Goal: Task Accomplishment & Management: Complete application form

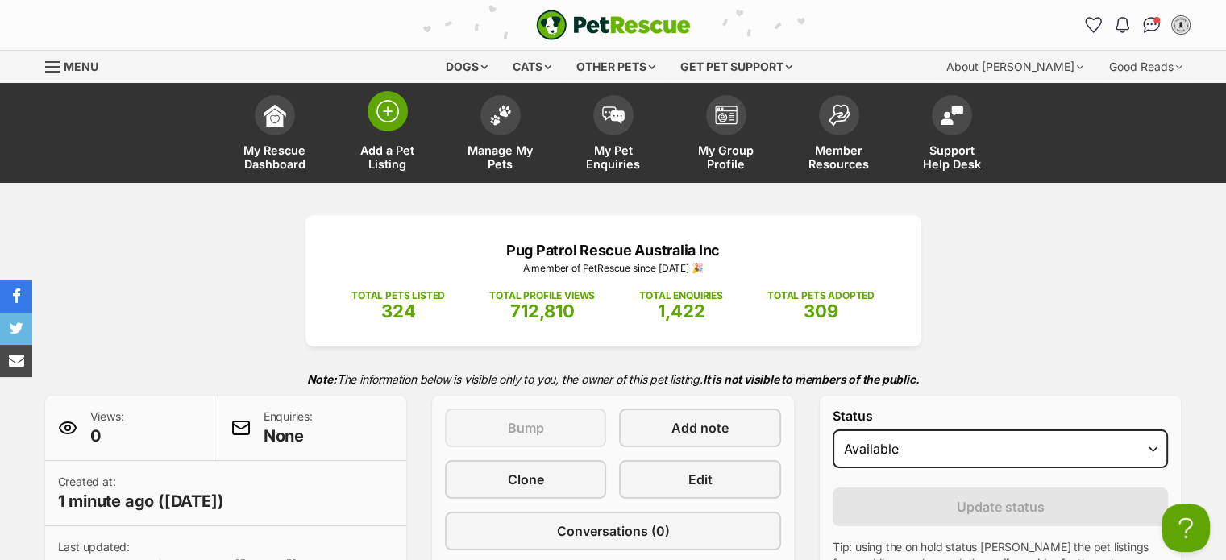
click at [392, 106] on img at bounding box center [387, 111] width 23 height 23
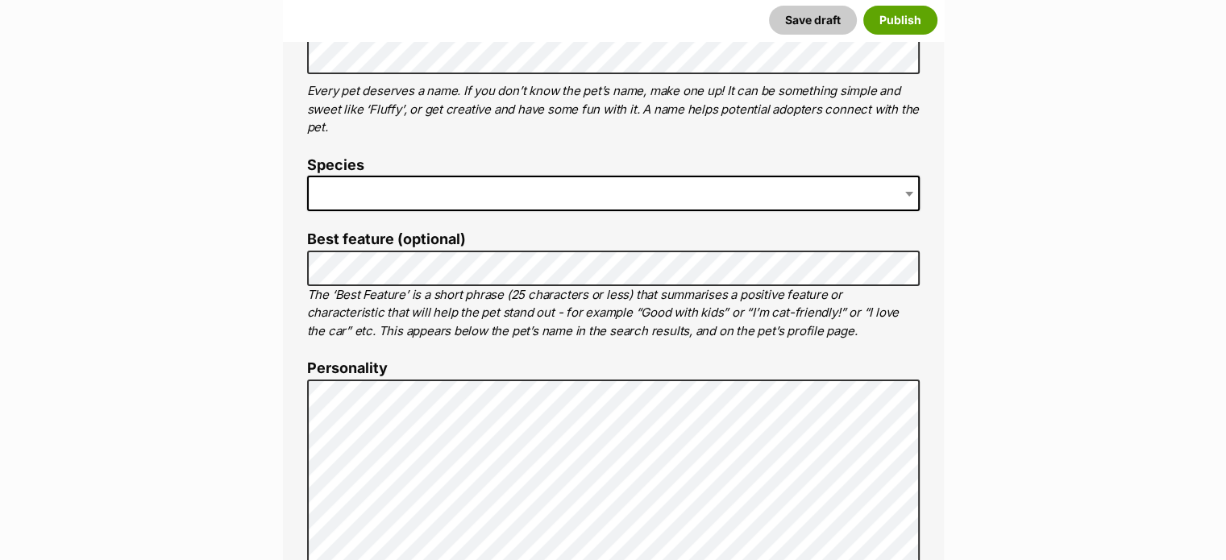
scroll to position [399, 0]
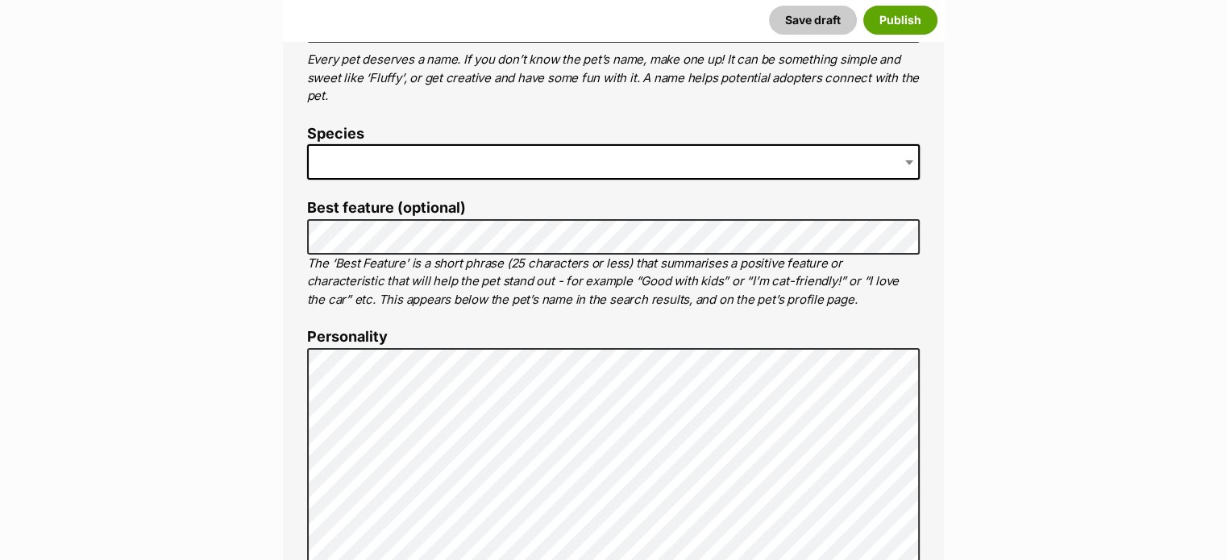
click at [681, 165] on span at bounding box center [613, 161] width 613 height 35
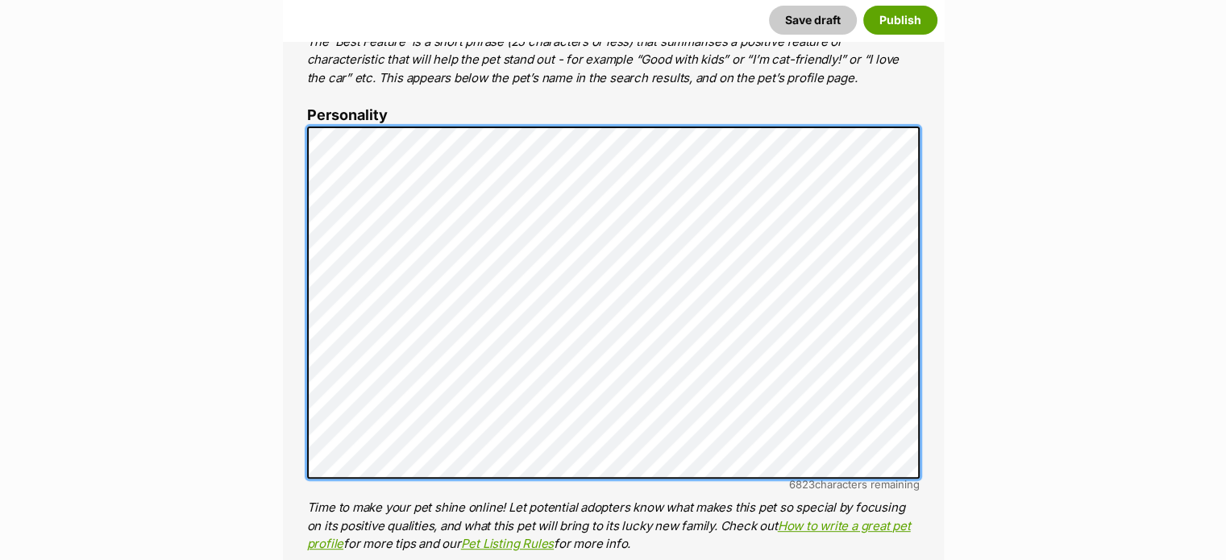
scroll to position [629, 0]
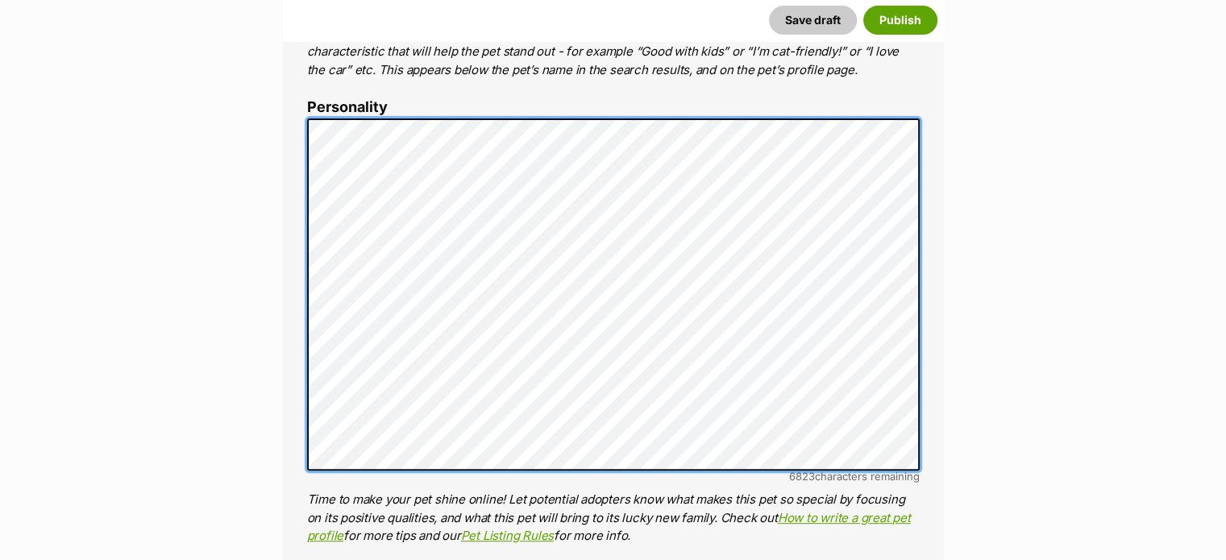
click at [290, 173] on div "About This Pet Name Henlo there, it looks like you might be using the pet name …" at bounding box center [613, 368] width 661 height 1348
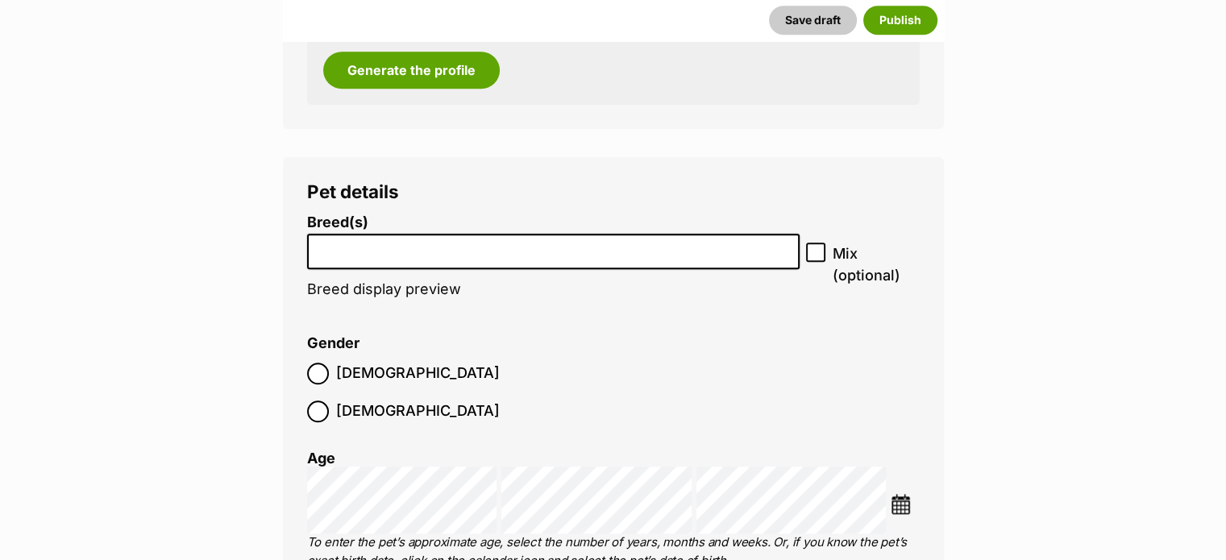
scroll to position [1624, 0]
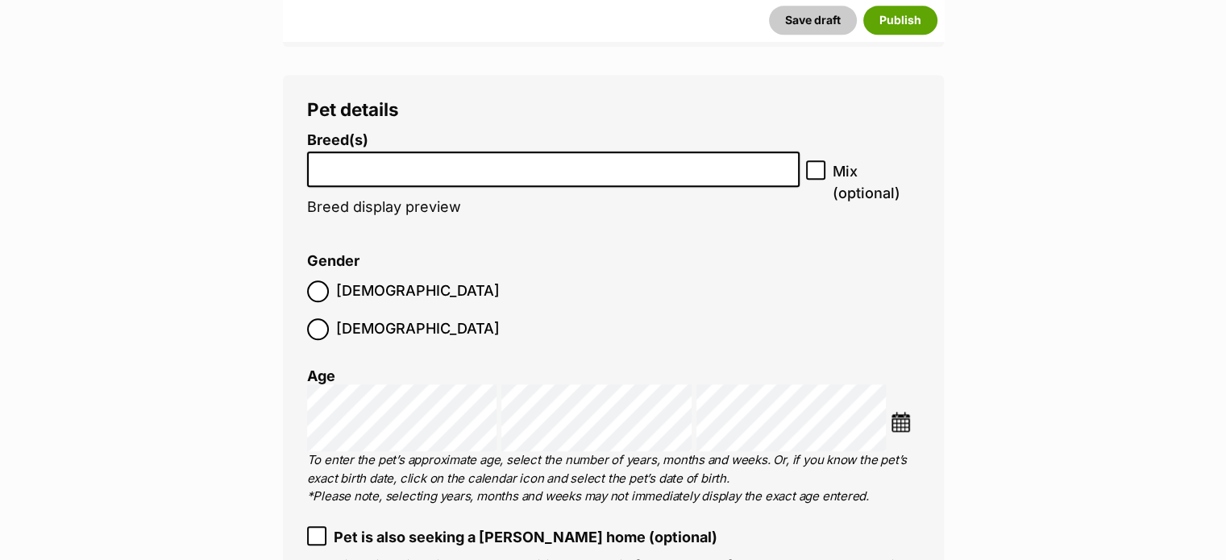
click at [616, 178] on li at bounding box center [554, 169] width 482 height 33
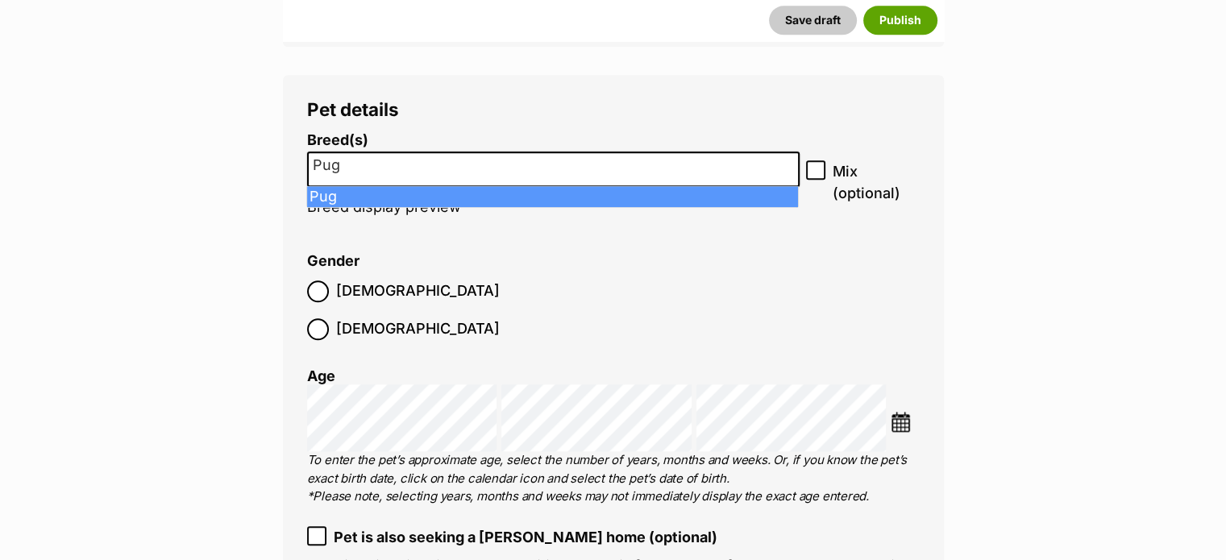
type input "Pug"
select select "169"
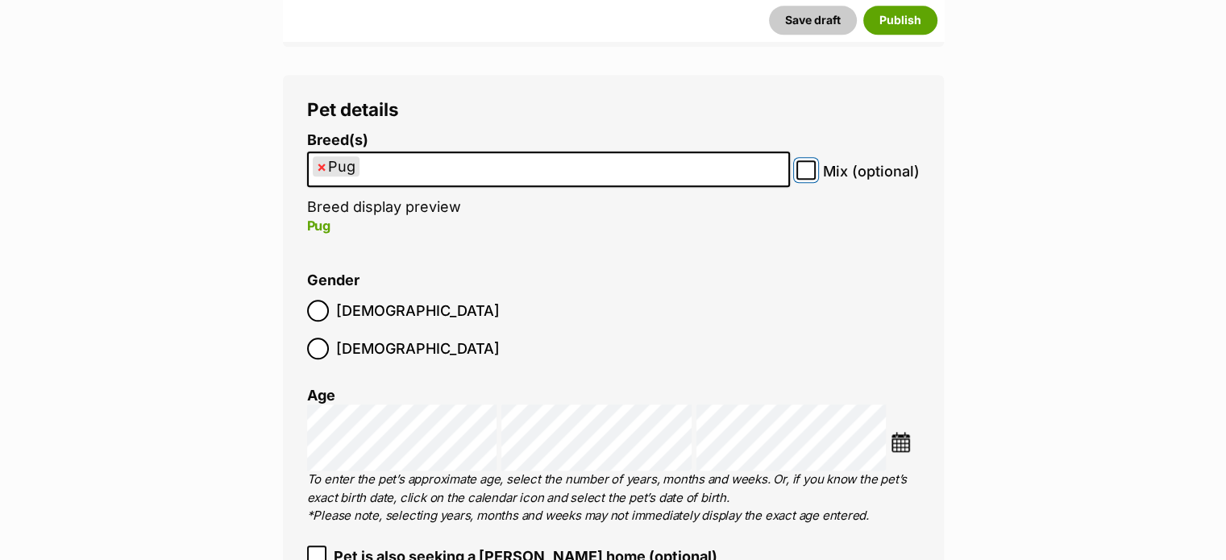
click at [801, 173] on input "Mix (optional)" at bounding box center [805, 169] width 19 height 19
checkbox input "true"
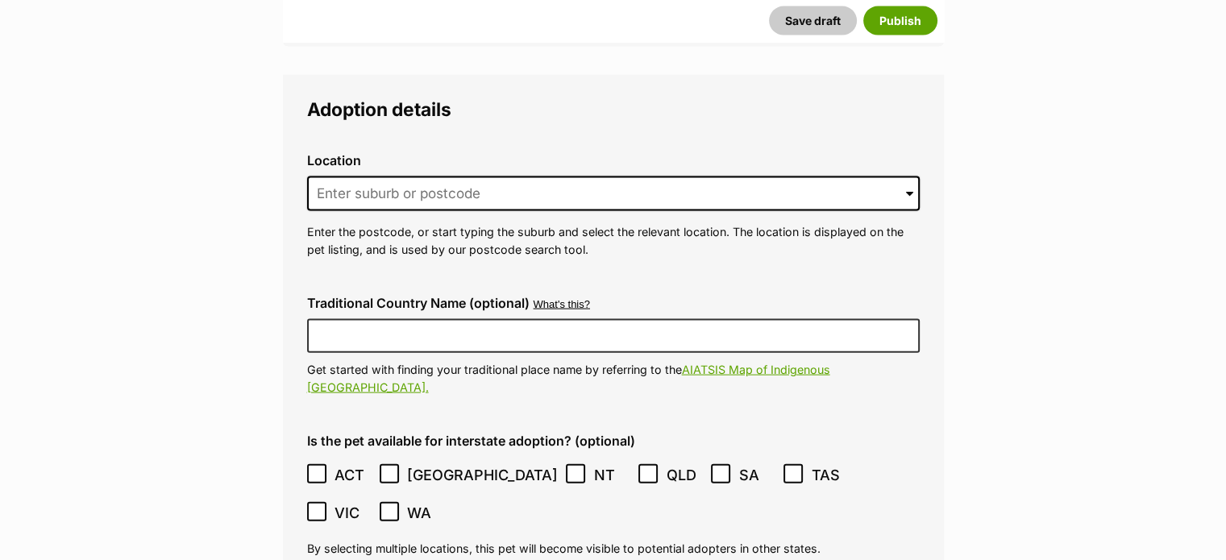
scroll to position [3507, 0]
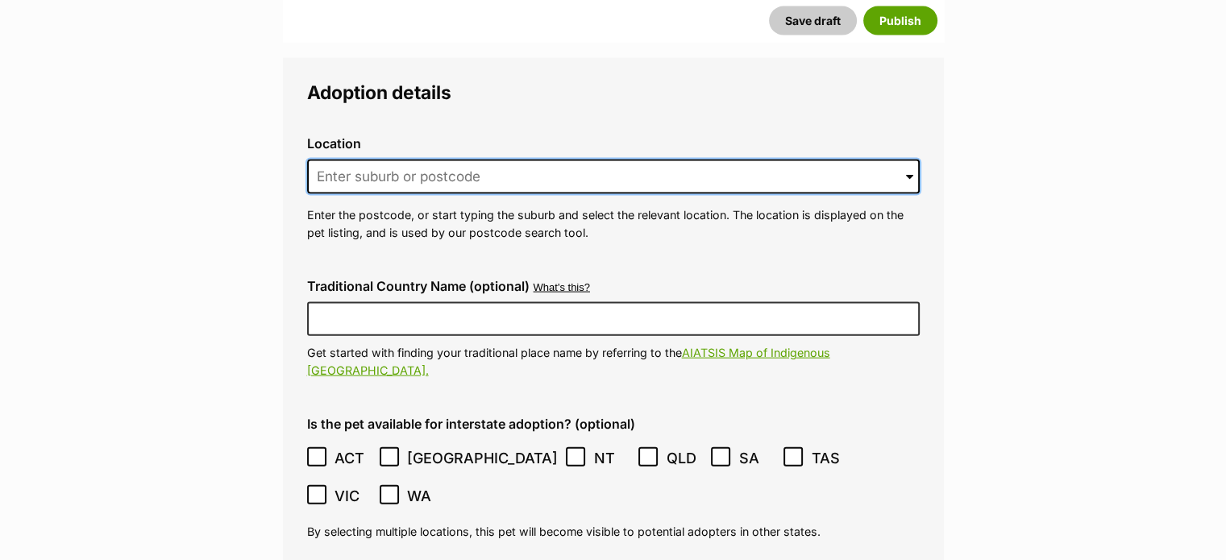
click at [717, 160] on input at bounding box center [613, 177] width 613 height 35
type input "L"
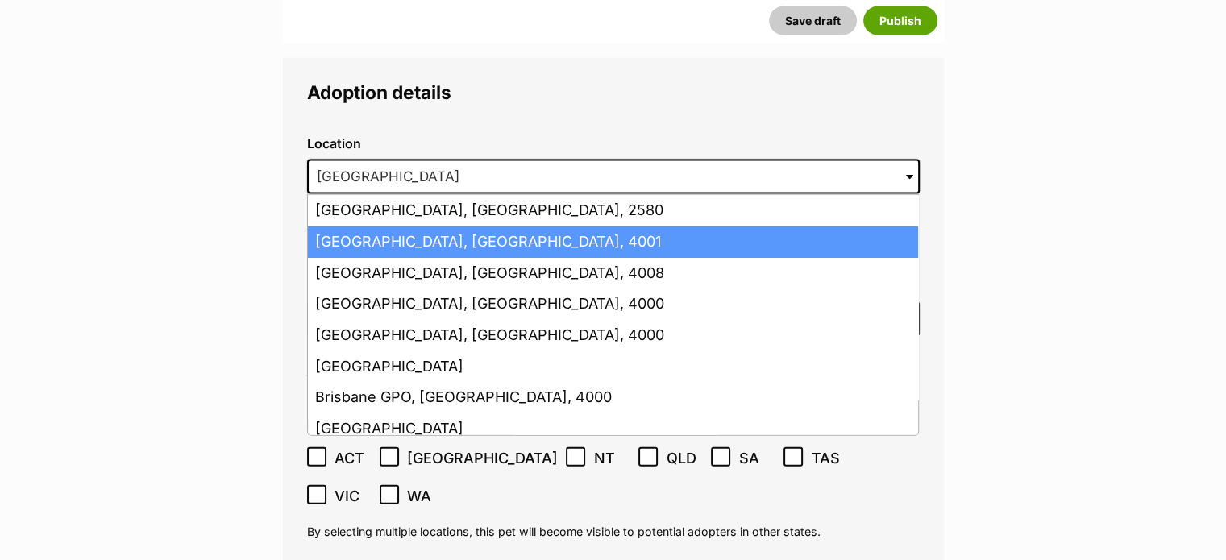
click at [452, 227] on li "Brisbane, Queensland, 4001" at bounding box center [613, 242] width 610 height 31
type input "Brisbane, Queensland, 4001"
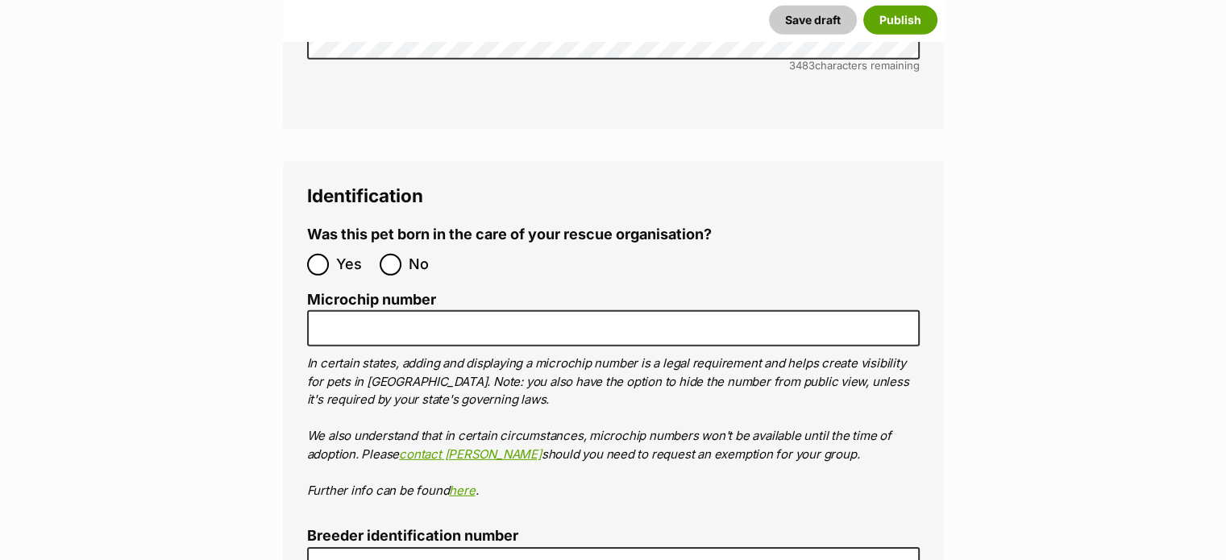
scroll to position [4975, 0]
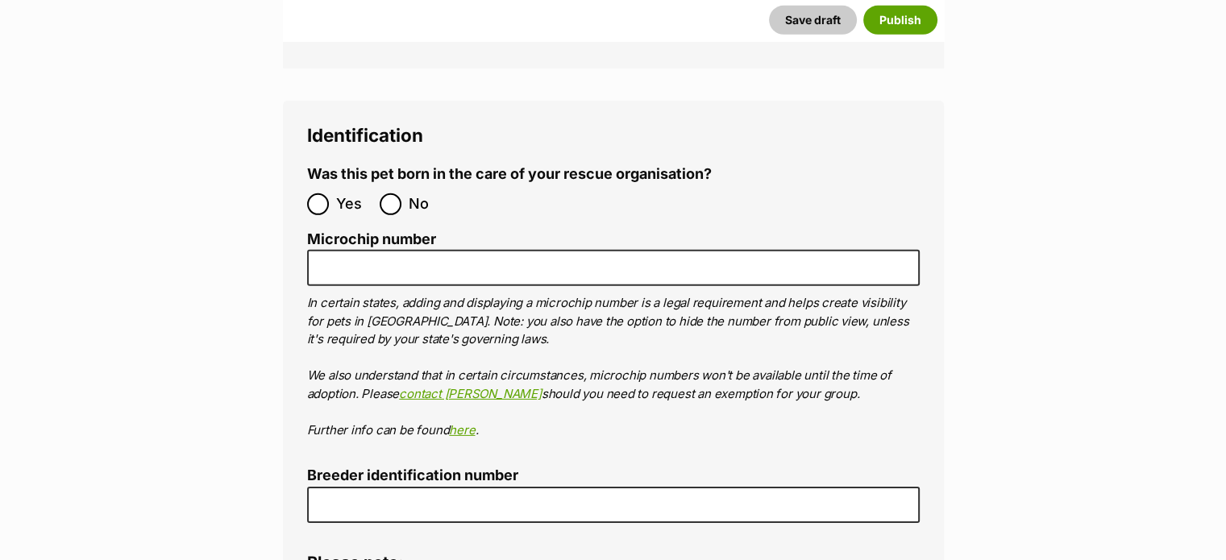
click at [403, 193] on label "No" at bounding box center [412, 204] width 64 height 22
click at [401, 193] on input "No" at bounding box center [391, 204] width 22 height 22
radio input "true"
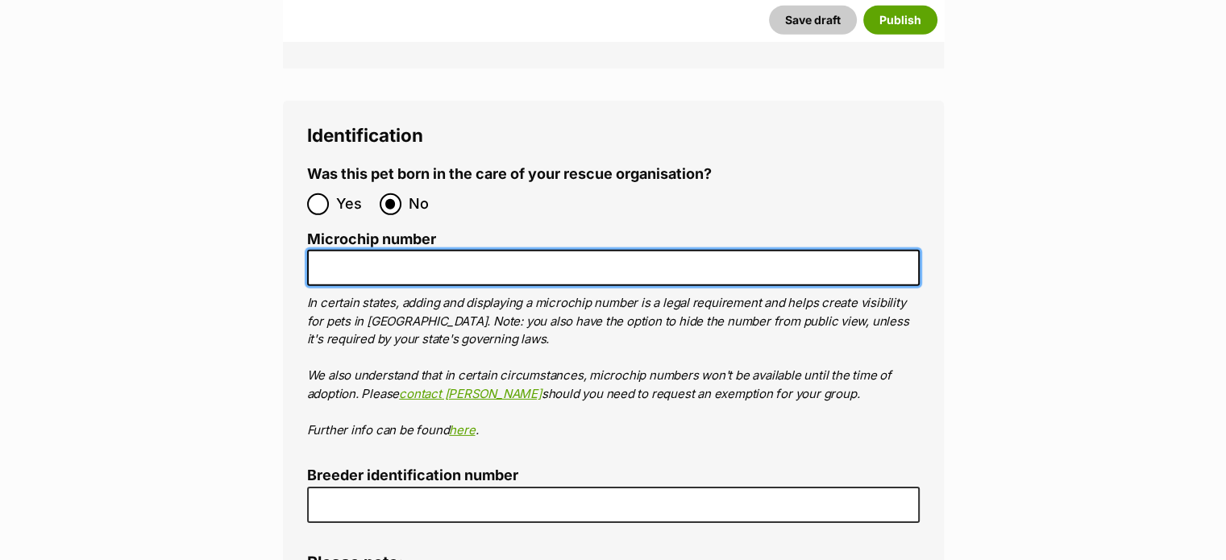
click at [580, 250] on input "Microchip number" at bounding box center [613, 268] width 613 height 36
paste input "956000014566192"
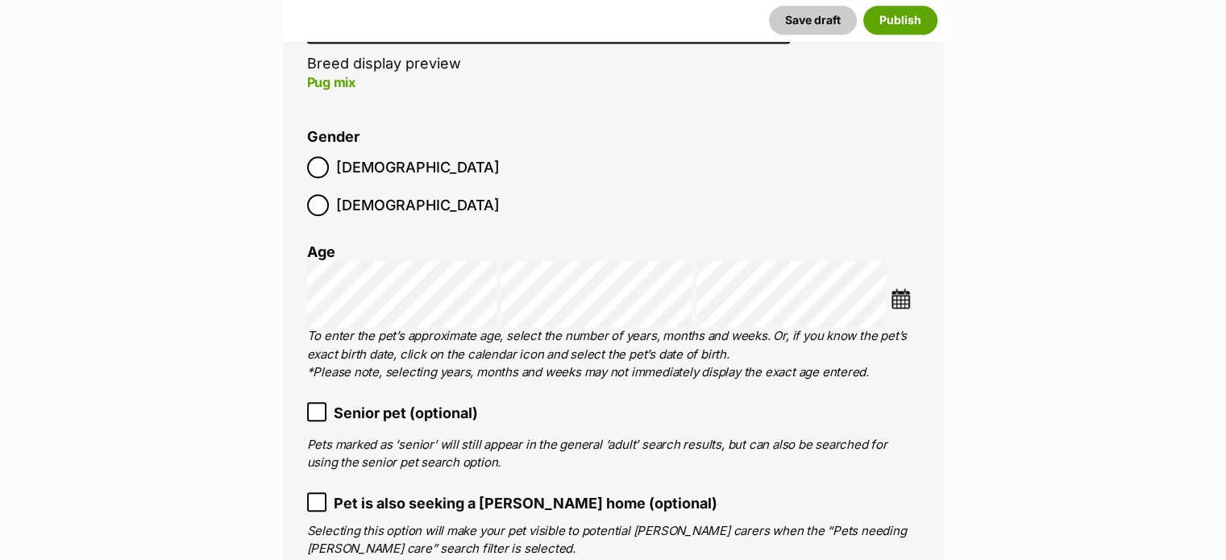
scroll to position [1741, 0]
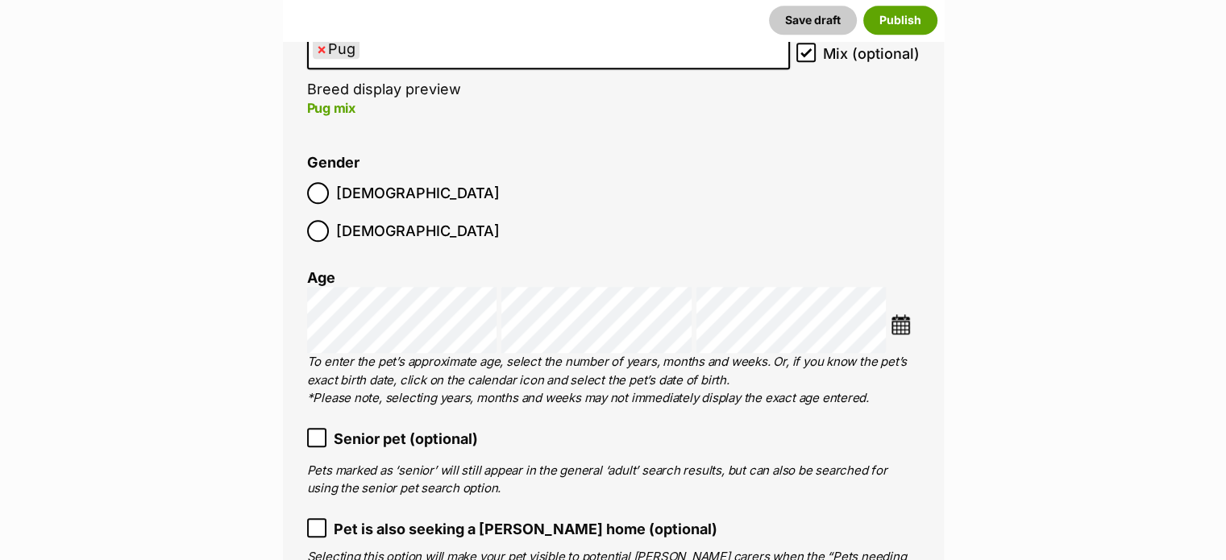
type input "956000014566192"
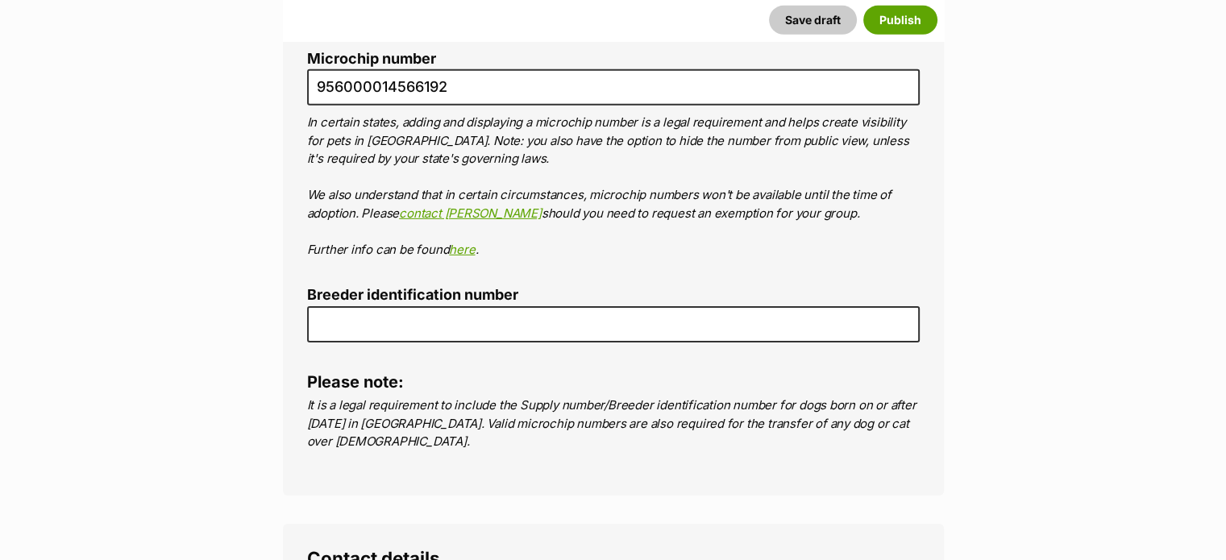
scroll to position [5073, 0]
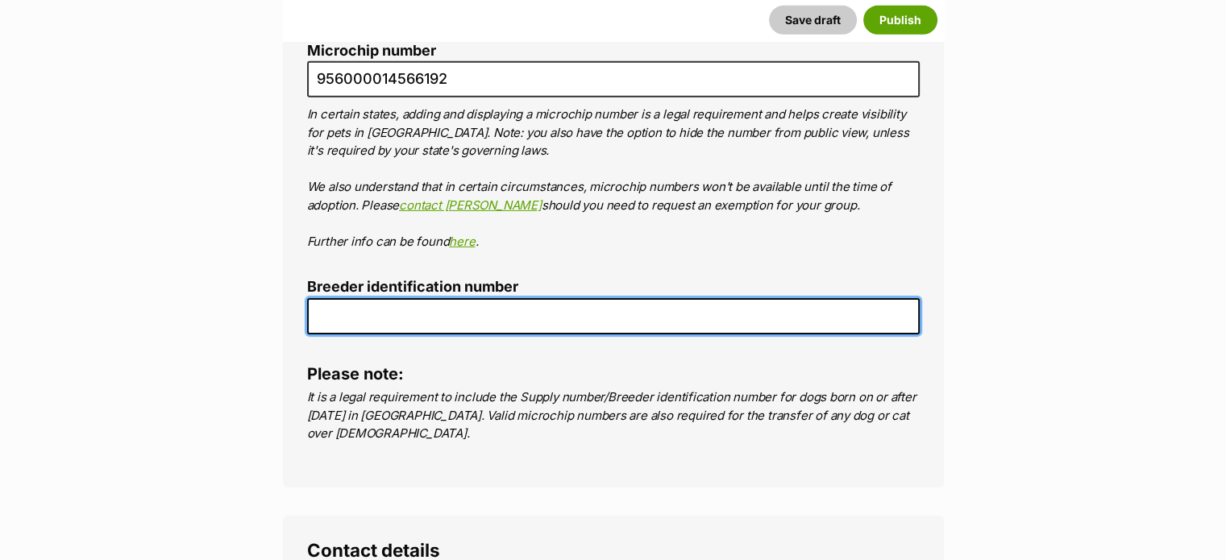
click at [705, 298] on input "Breeder identification number" at bounding box center [613, 316] width 613 height 36
type input "0012244790850"
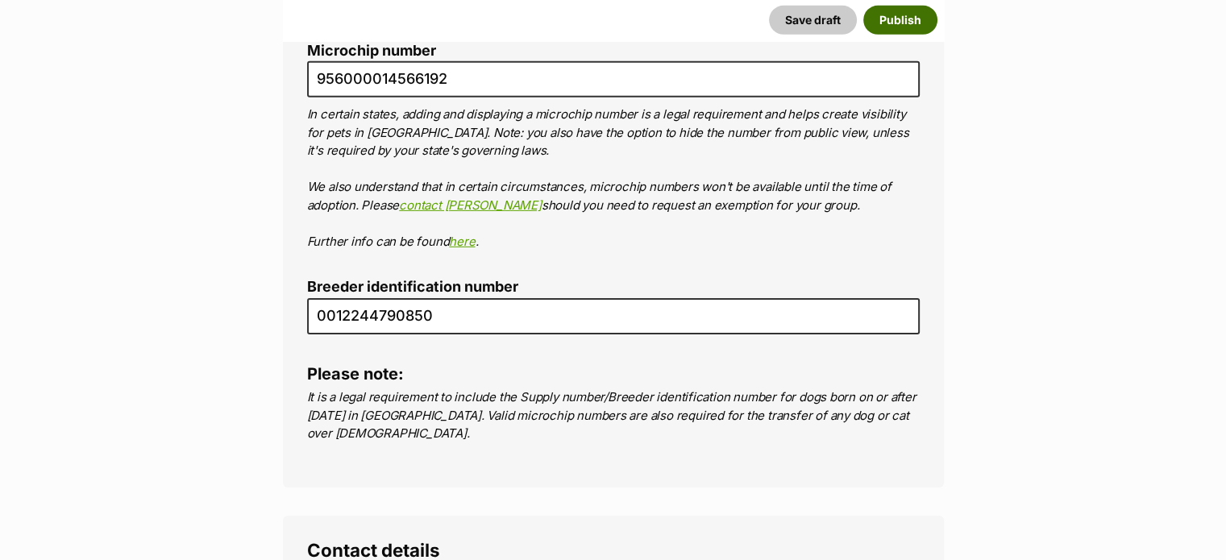
click at [896, 15] on button "Publish" at bounding box center [900, 20] width 74 height 29
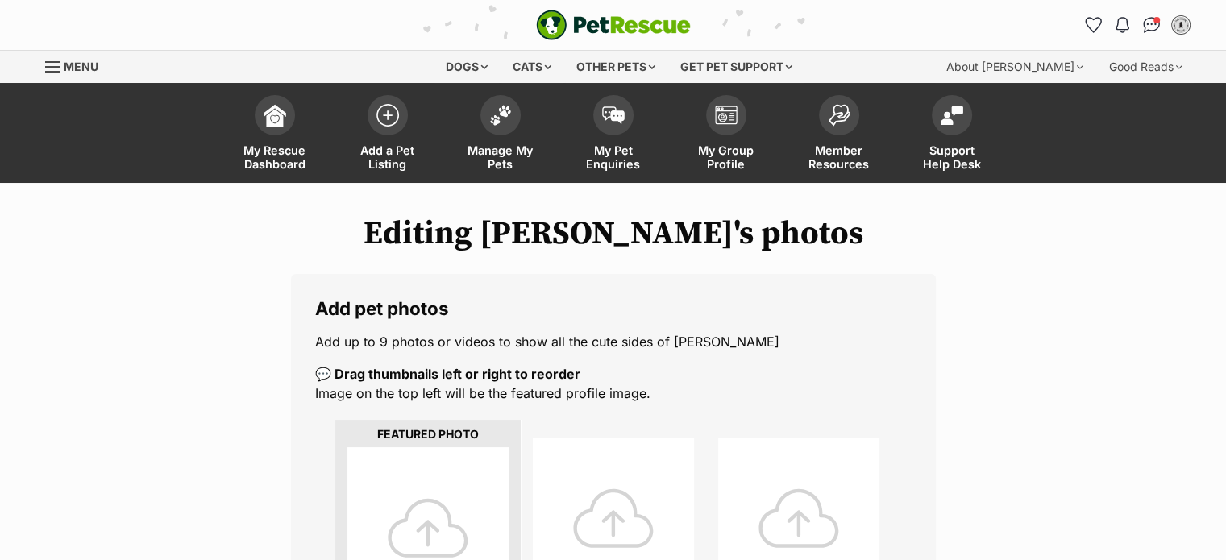
click at [406, 486] on div at bounding box center [427, 527] width 161 height 161
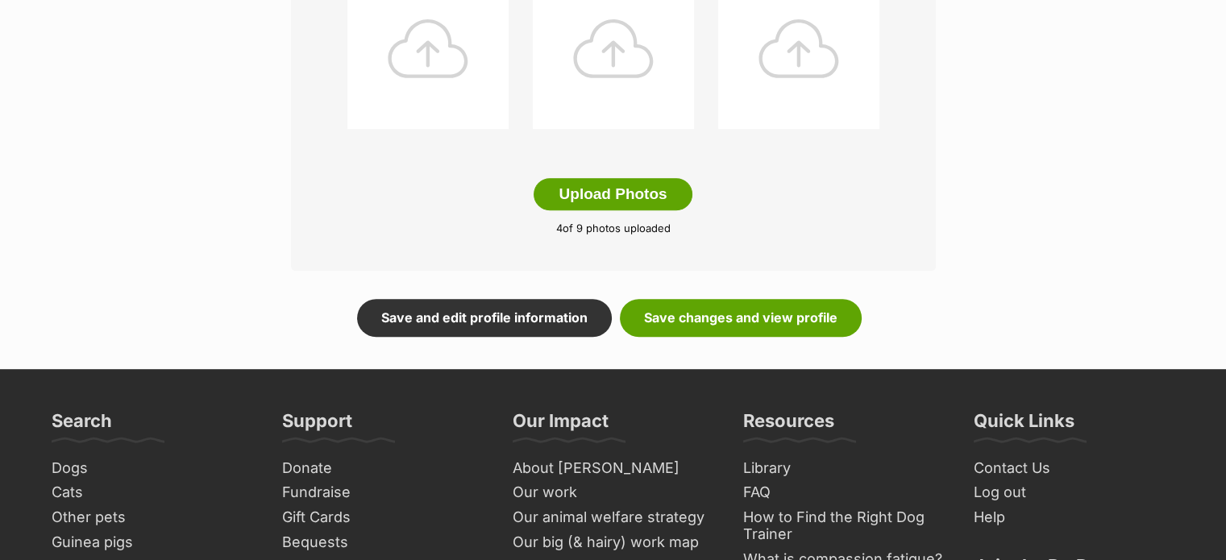
scroll to position [937, 0]
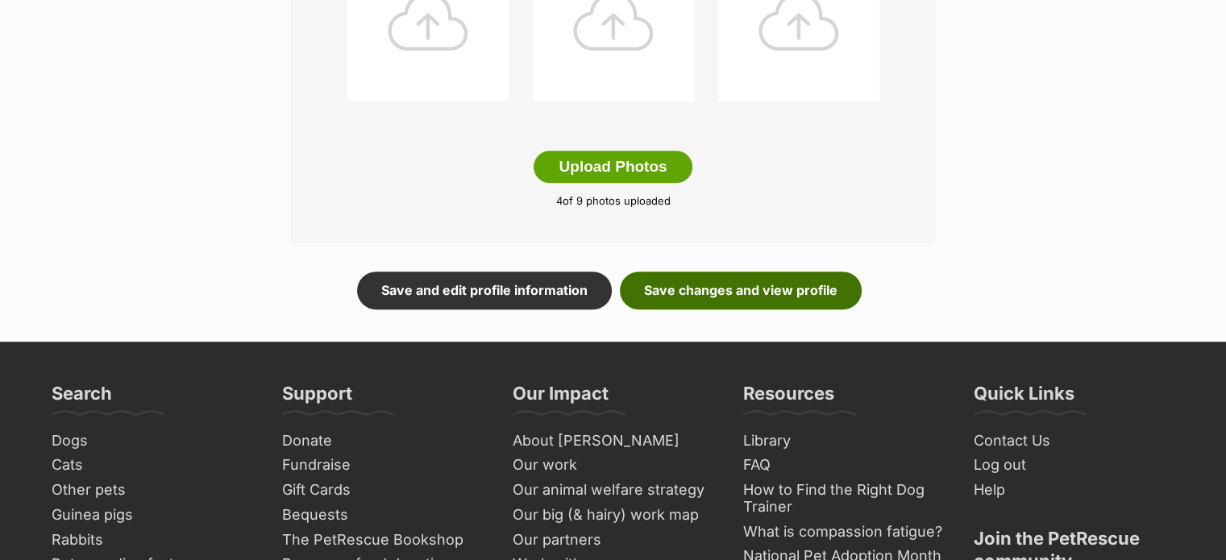
click at [659, 289] on link "Save changes and view profile" at bounding box center [741, 290] width 242 height 37
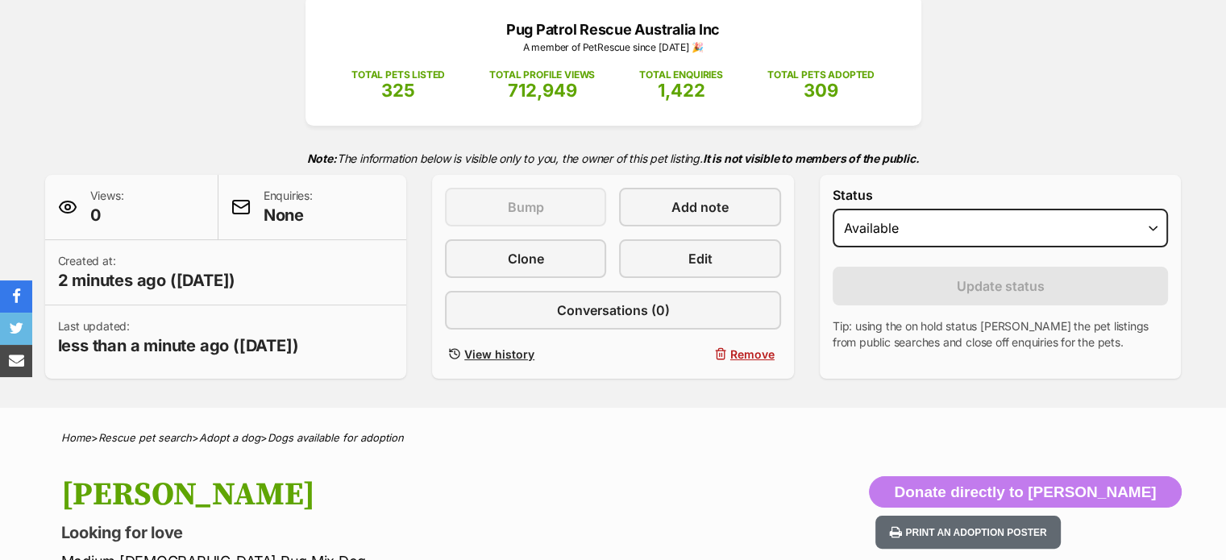
scroll to position [287, 0]
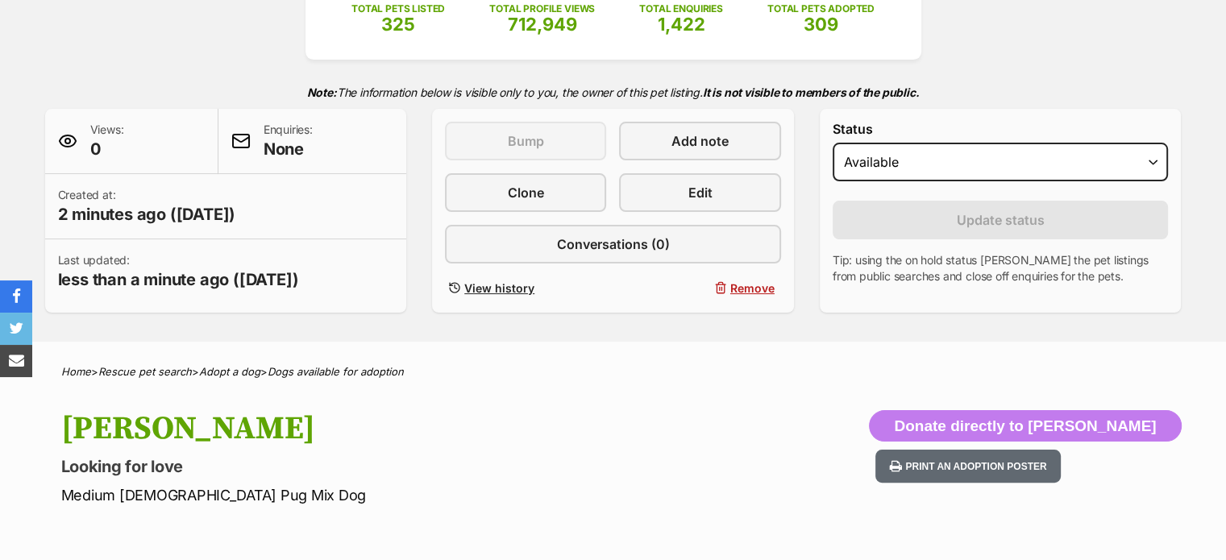
drag, startPoint x: 1233, startPoint y: 50, endPoint x: 1229, endPoint y: 94, distance: 43.8
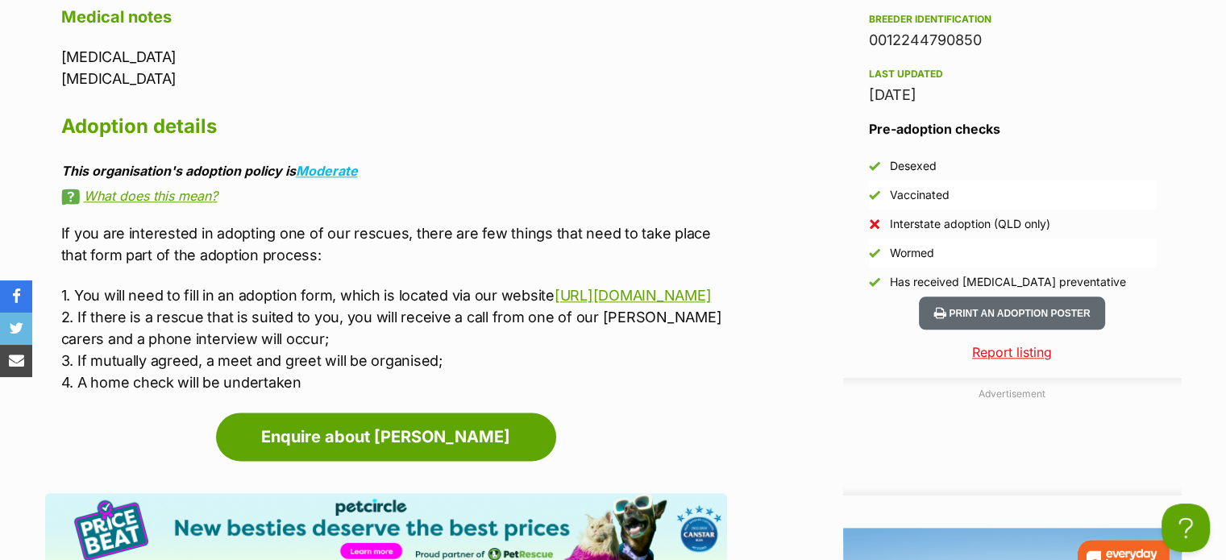
scroll to position [0, 0]
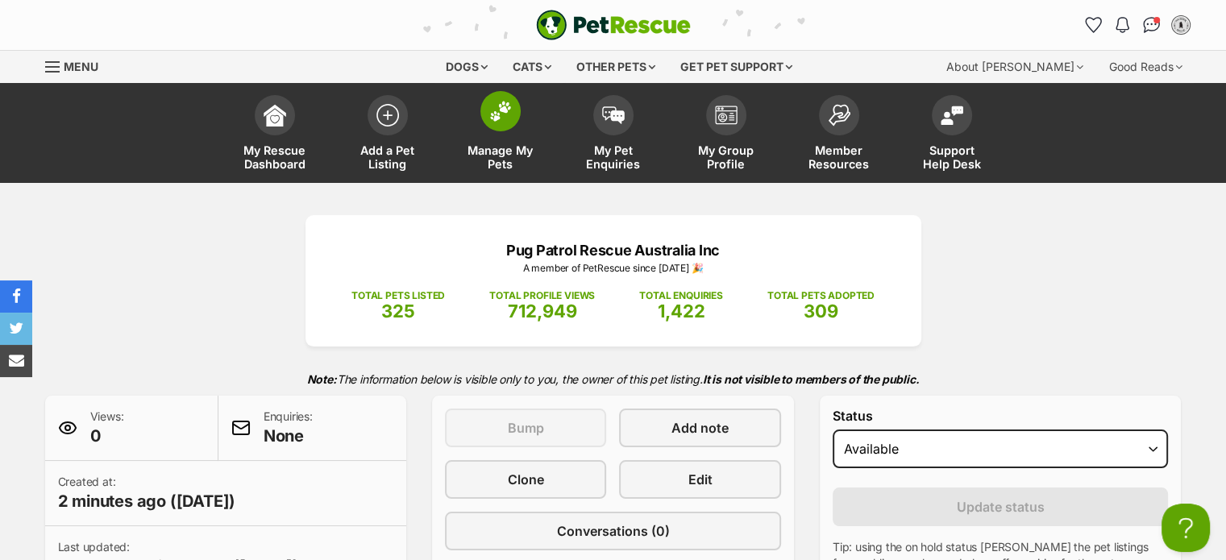
click at [500, 110] on img at bounding box center [500, 111] width 23 height 21
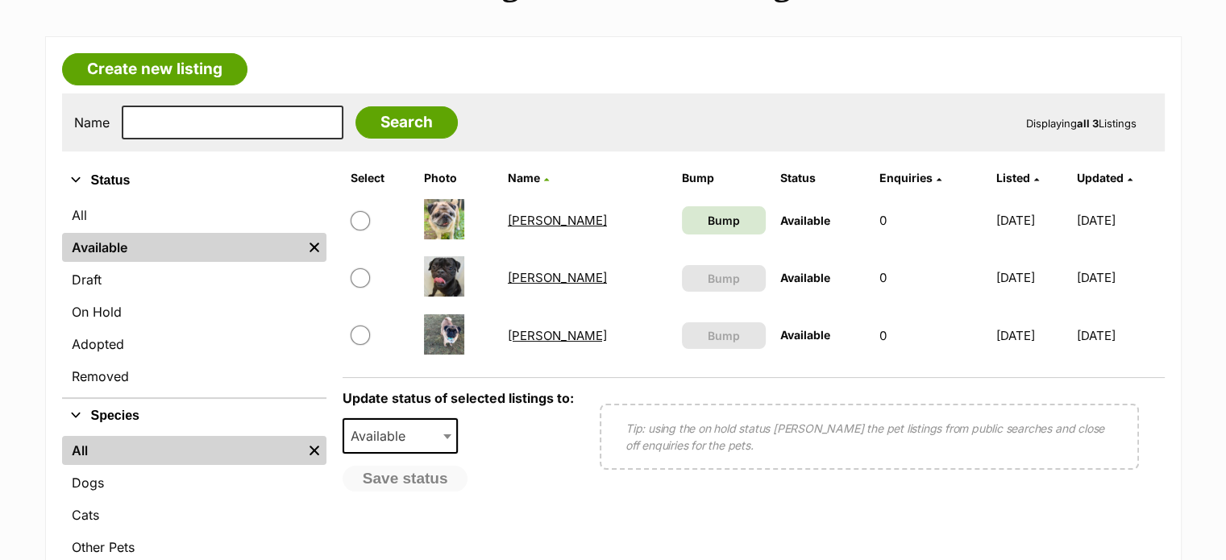
scroll to position [256, 0]
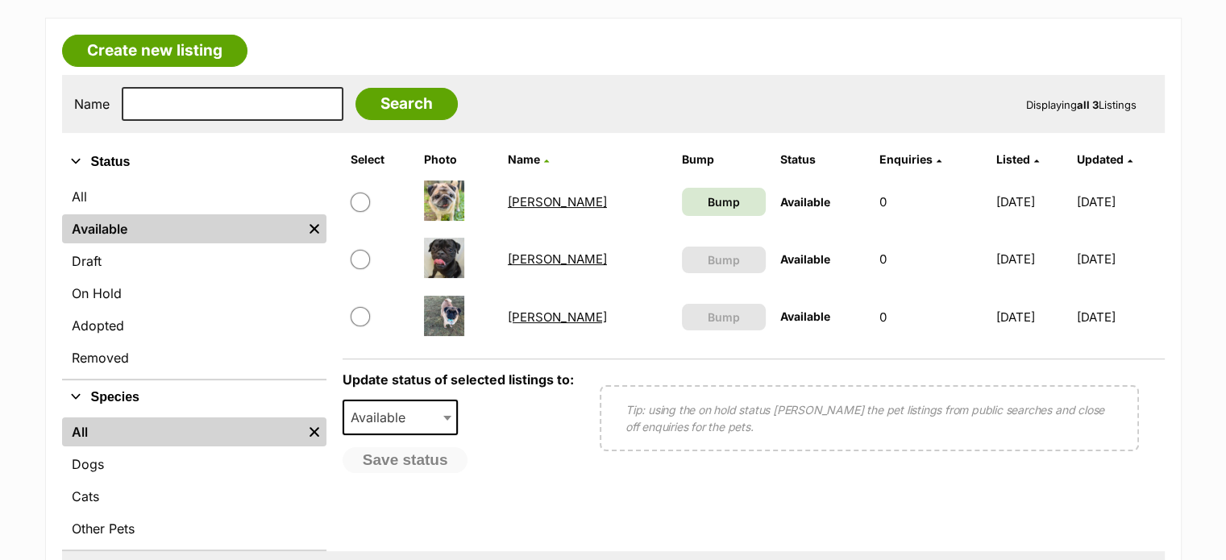
drag, startPoint x: 0, startPoint y: 0, endPoint x: 1228, endPoint y: 128, distance: 1234.5
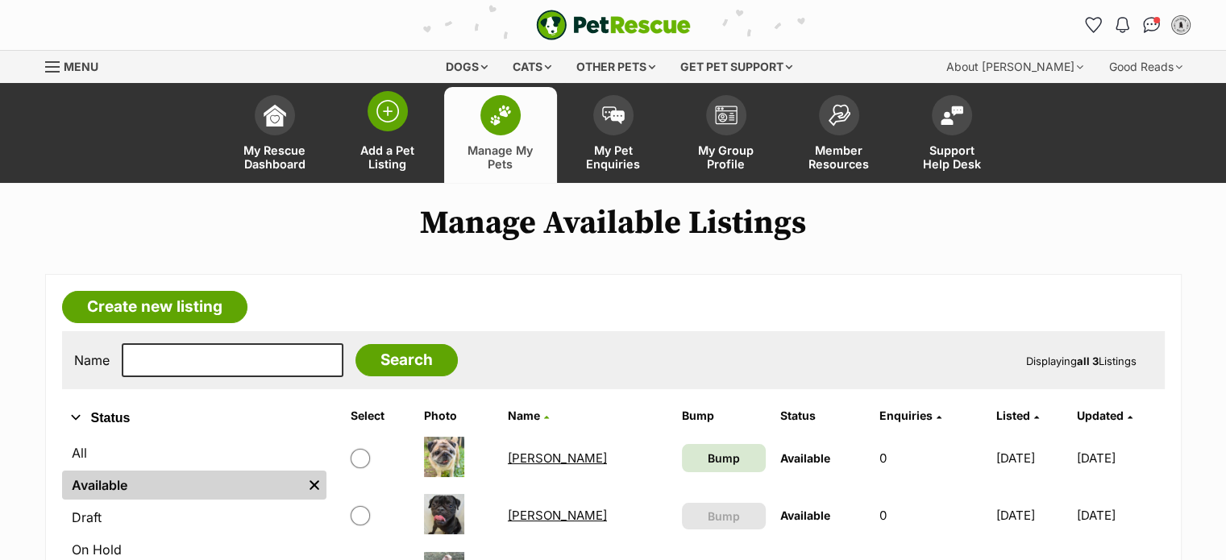
click at [378, 122] on img at bounding box center [387, 111] width 23 height 23
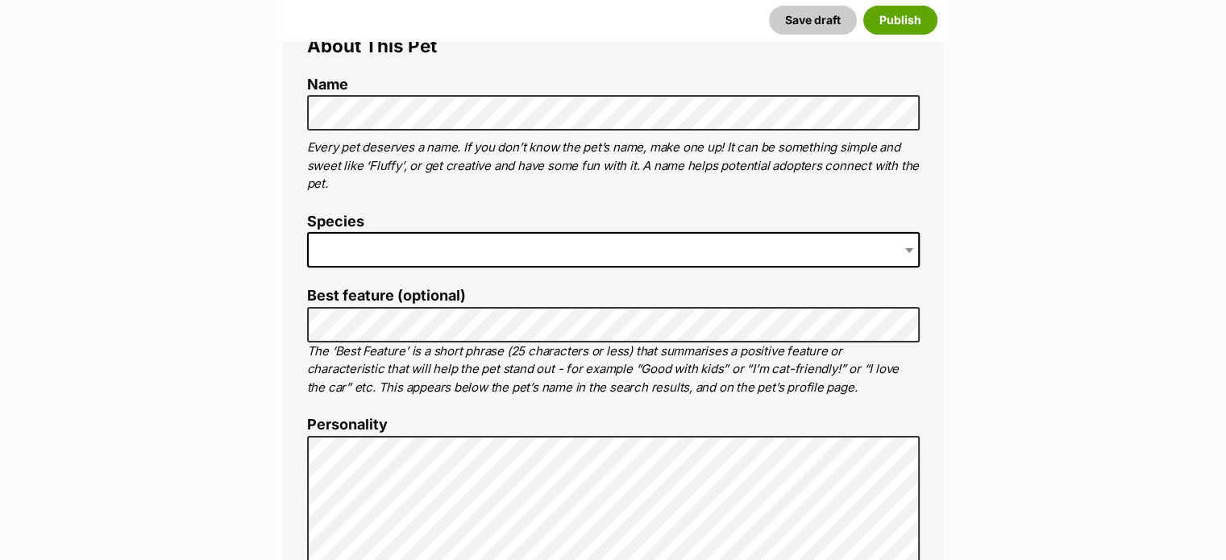
scroll to position [319, 0]
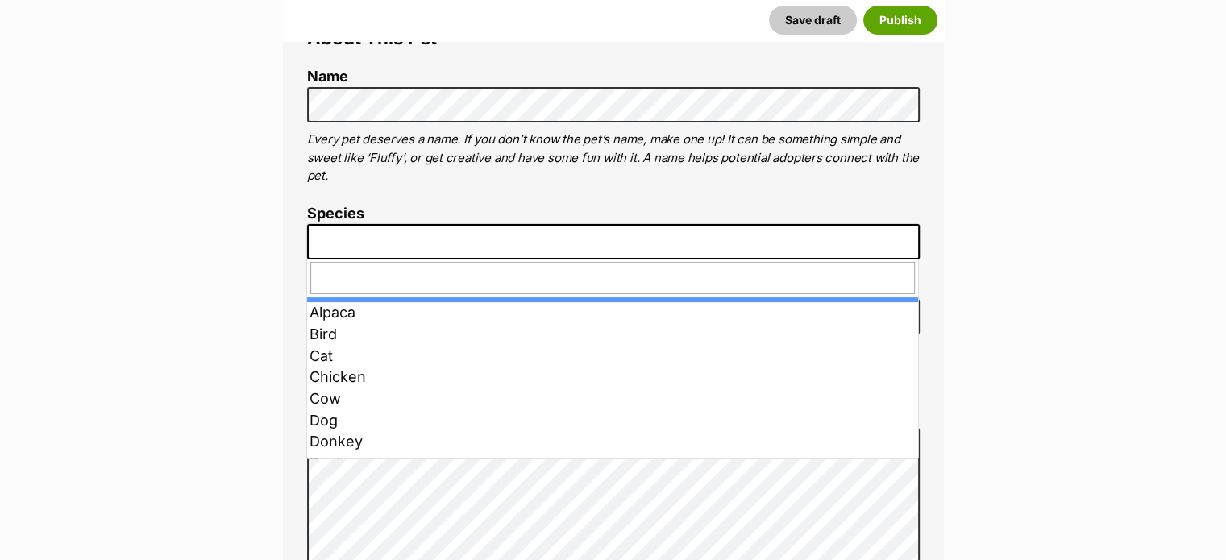
click at [422, 235] on span at bounding box center [613, 241] width 613 height 35
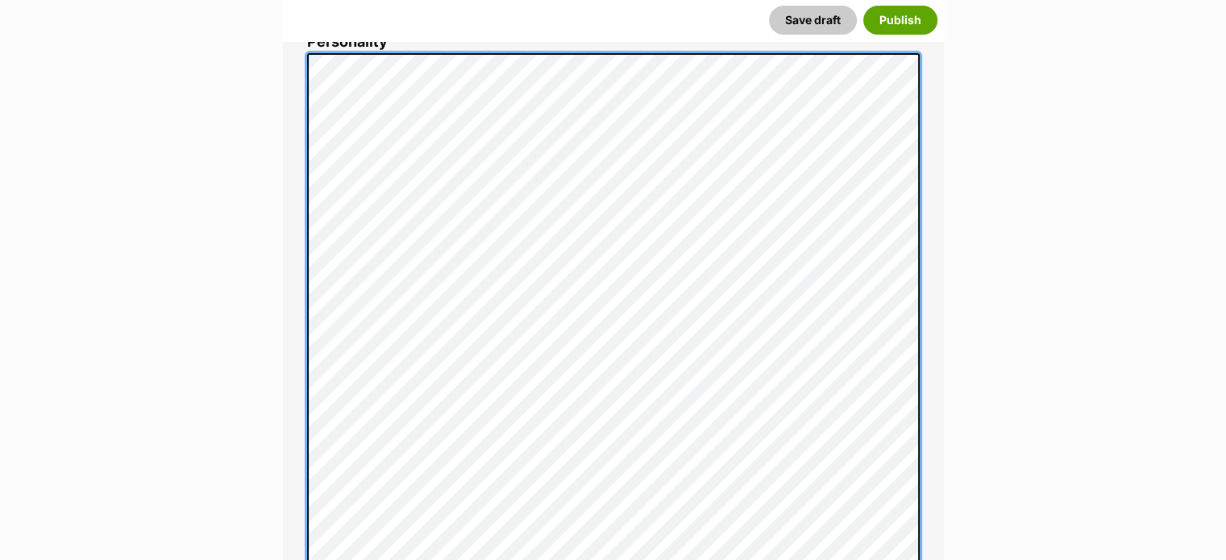
scroll to position [697, 0]
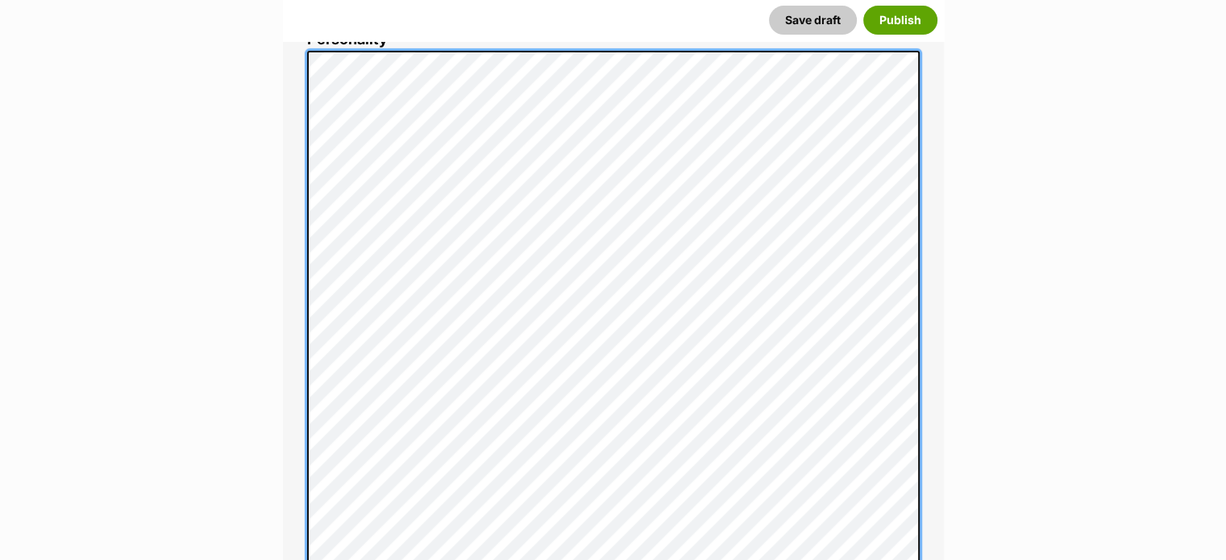
click at [922, 543] on div "About This Pet Name Henlo there, it looks like you might be using the pet name …" at bounding box center [613, 400] width 661 height 1548
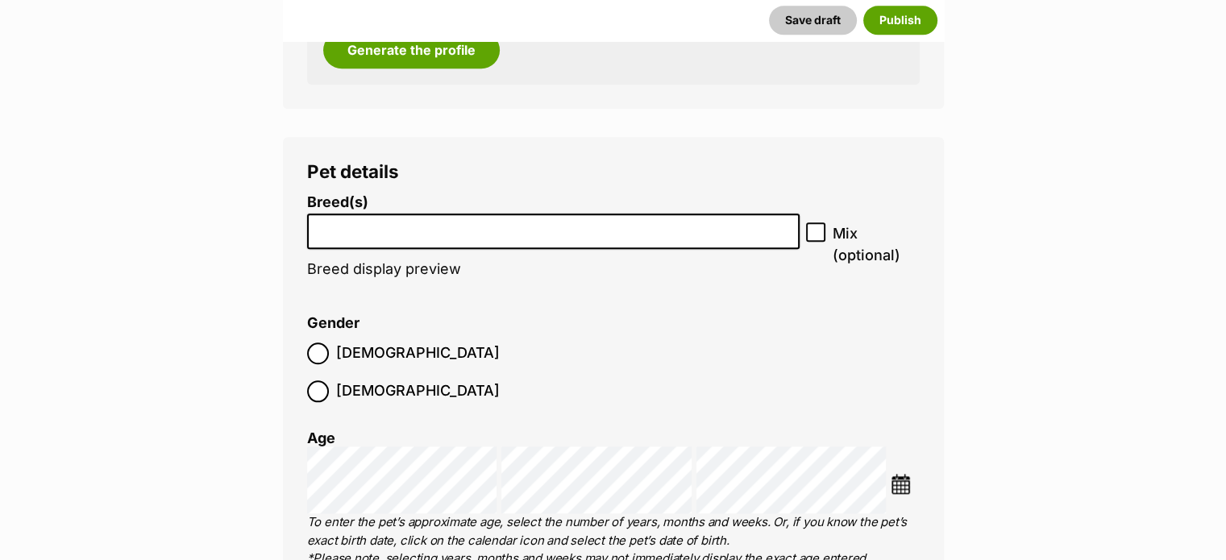
scroll to position [1661, 0]
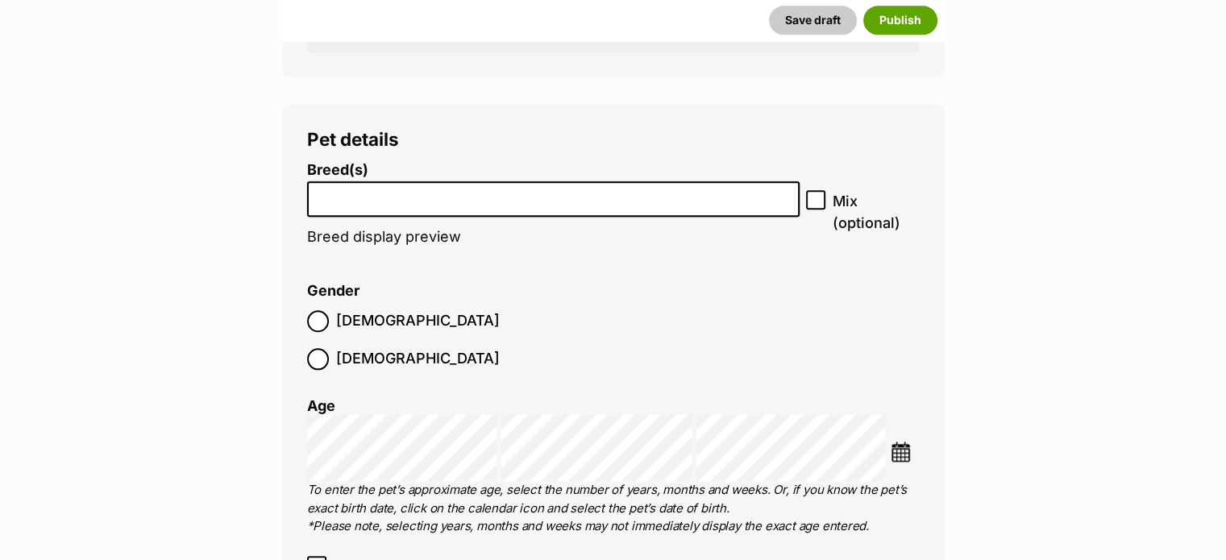
click at [559, 189] on input "search" at bounding box center [554, 195] width 482 height 17
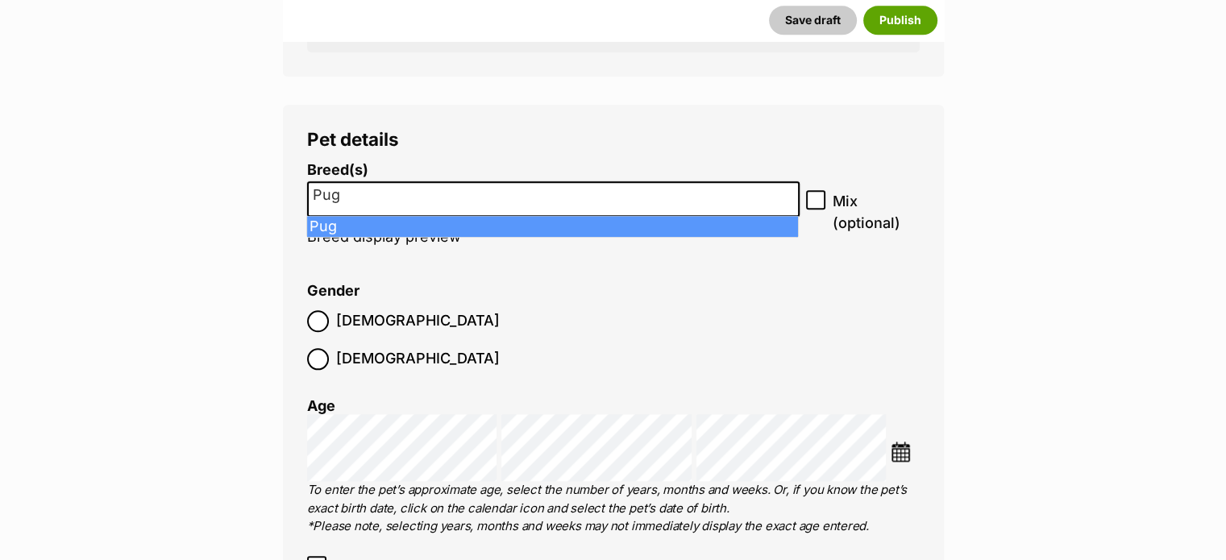
type input "Pug"
select select "169"
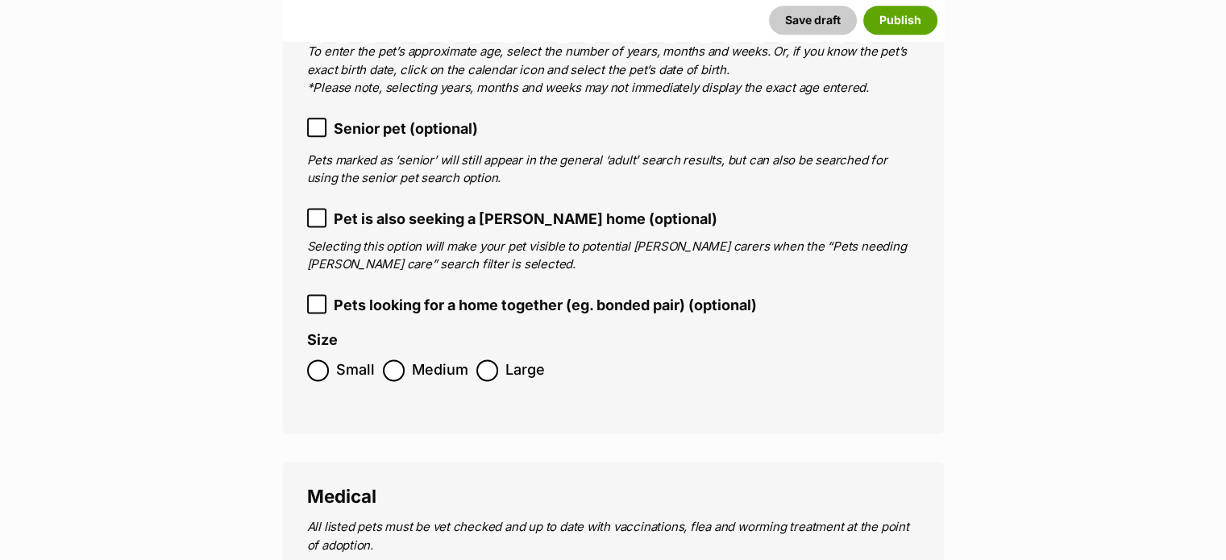
scroll to position [2110, 0]
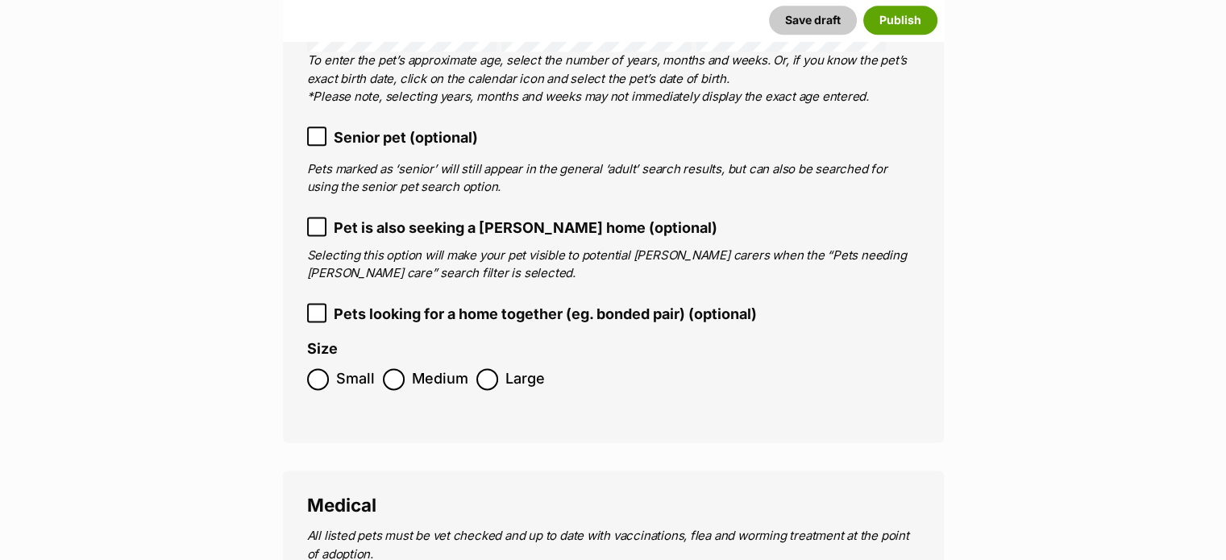
click at [320, 131] on icon at bounding box center [316, 136] width 11 height 11
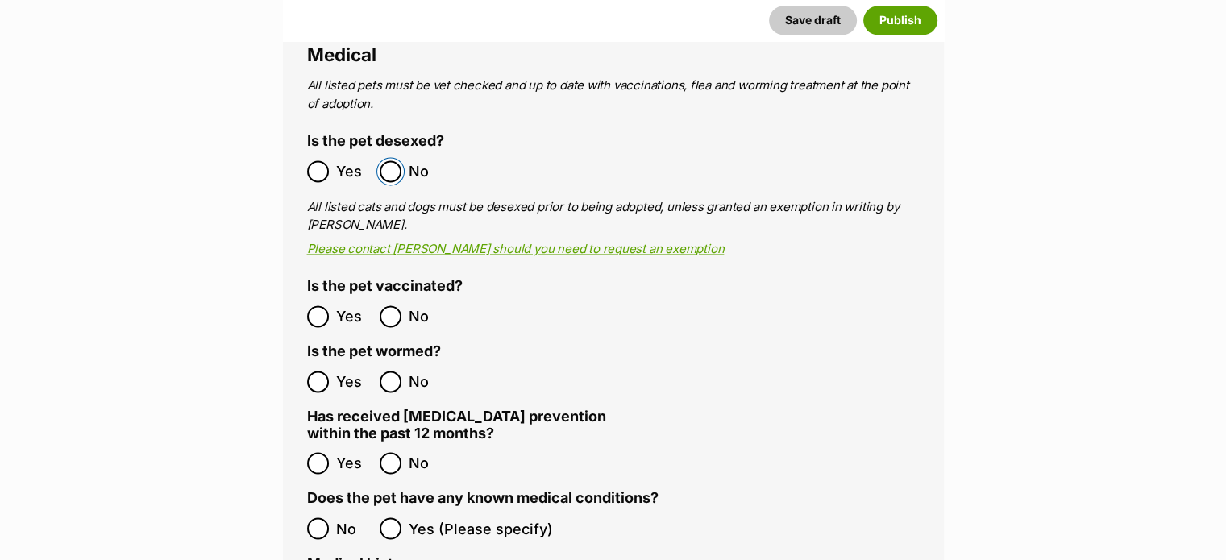
scroll to position [2569, 0]
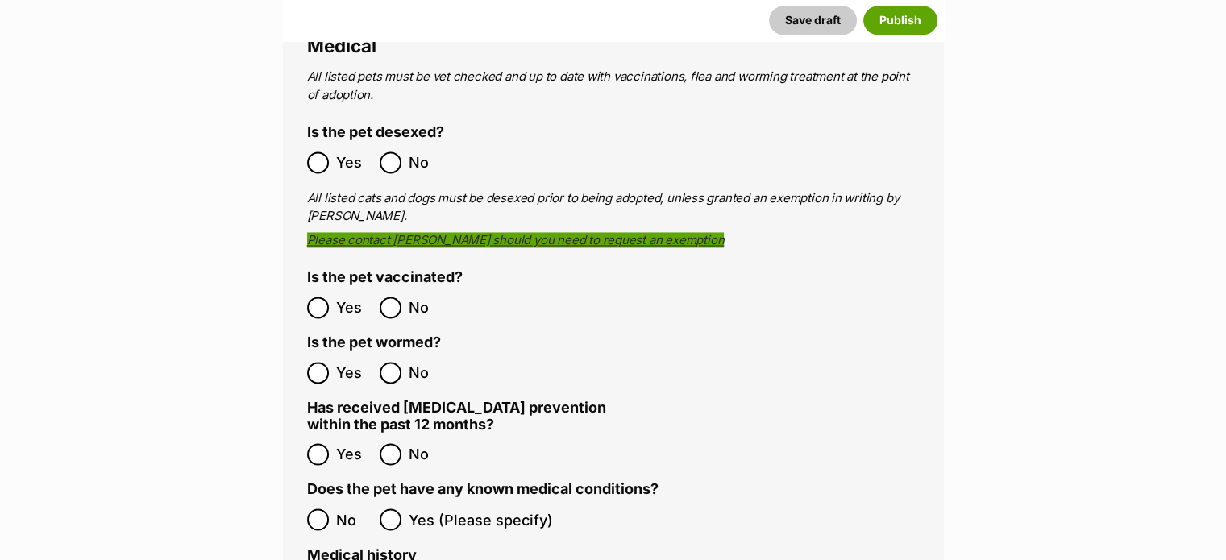
click at [597, 232] on link "Please contact [PERSON_NAME] should you need to request an exemption" at bounding box center [516, 239] width 418 height 15
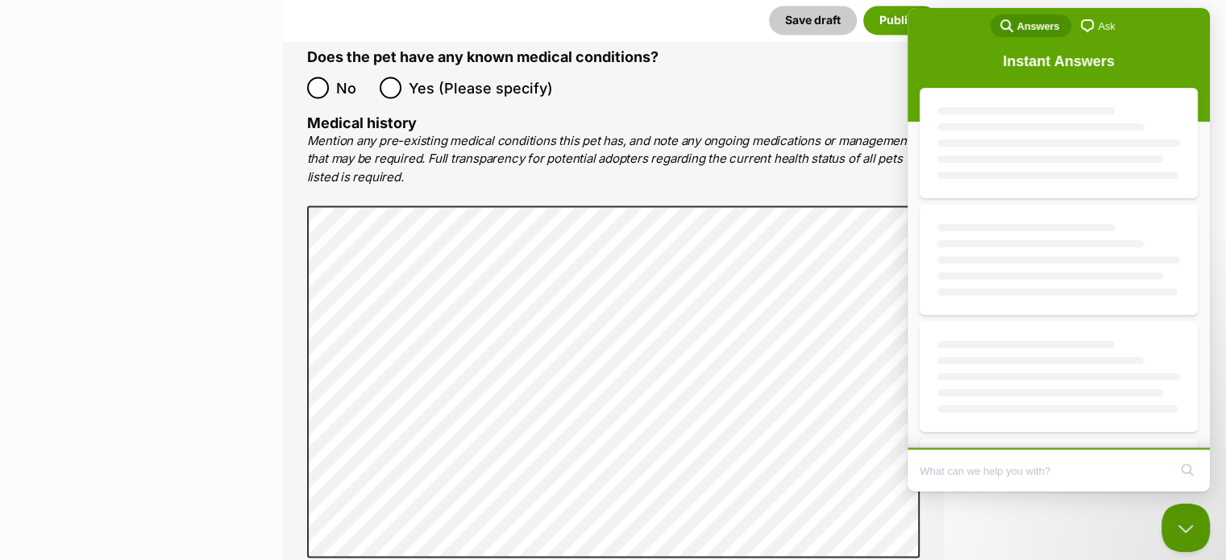
scroll to position [0, 0]
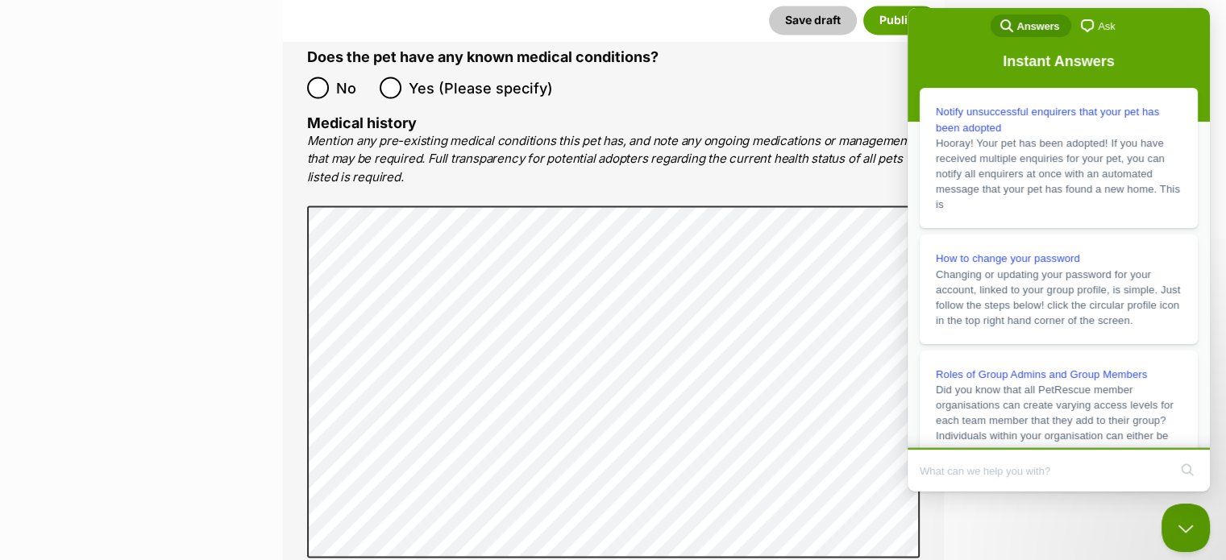
click at [1051, 520] on main "New listing About This Pet Name Henlo there, it looks like you might be using t…" at bounding box center [613, 195] width 1226 height 5985
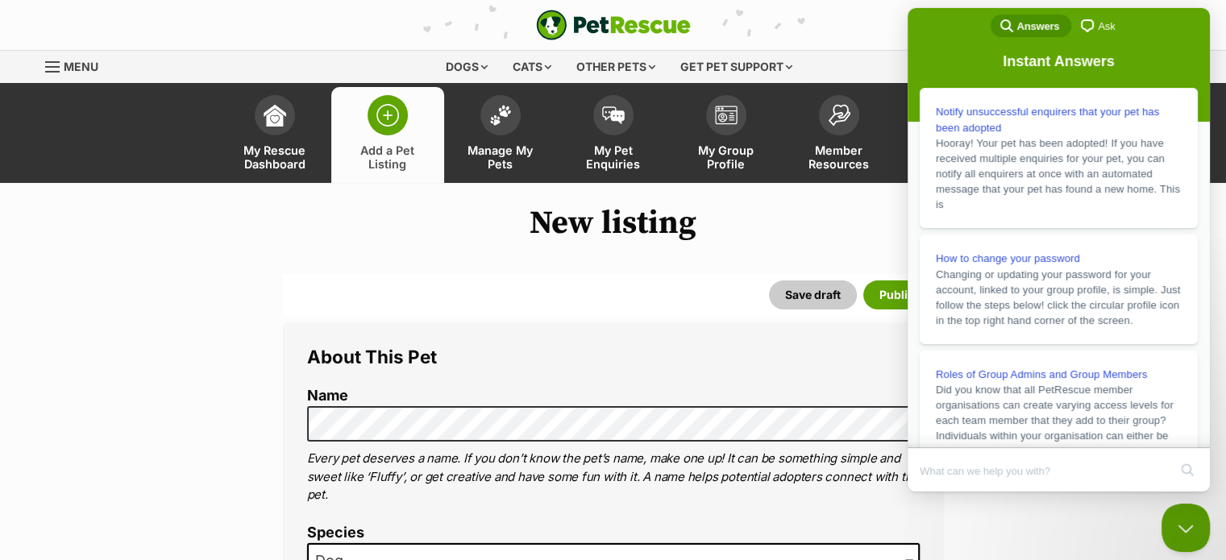
click at [1192, 510] on button "Close Beacon popover" at bounding box center [1182, 525] width 48 height 48
